Goal: Check status

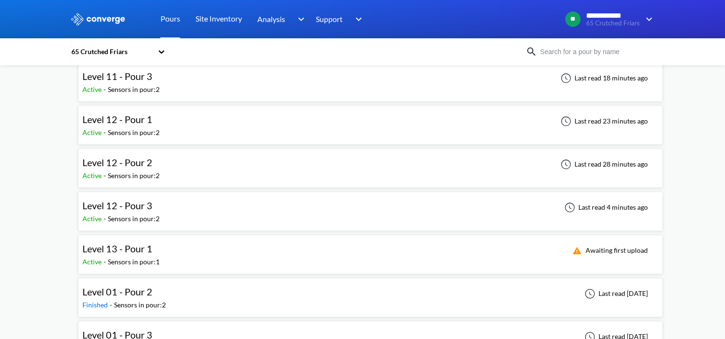
scroll to position [1150, 0]
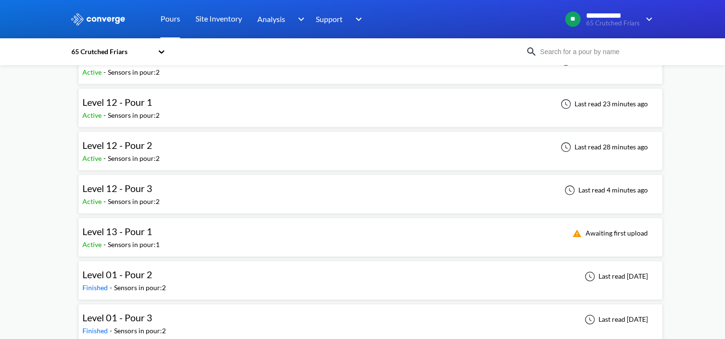
click at [247, 227] on div "Level 13 - Pour 1 Active - Sensors in pour: 1 Awaiting first upload" at bounding box center [370, 237] width 576 height 31
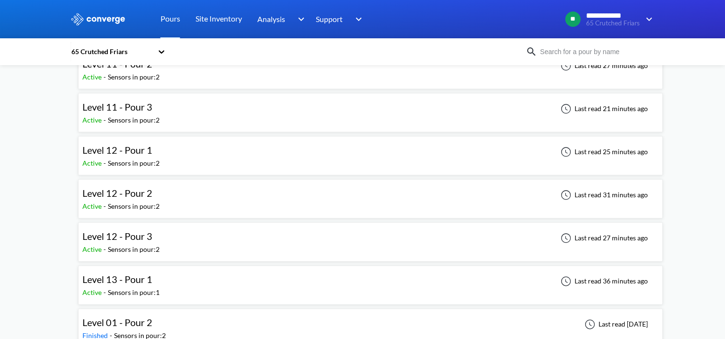
click at [167, 191] on div "Level 12 - Pour 2 Active - Sensors in pour: 2 Last read 31 minutes ago" at bounding box center [370, 199] width 576 height 31
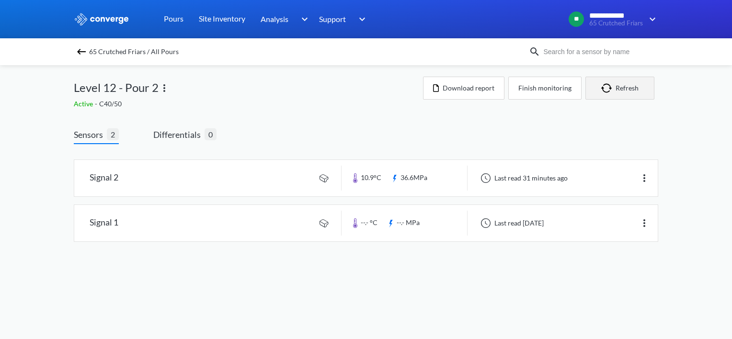
click at [619, 92] on button "Refresh" at bounding box center [619, 88] width 69 height 23
click at [622, 89] on button "Refresh" at bounding box center [619, 88] width 69 height 23
